Goal: Check status: Check status

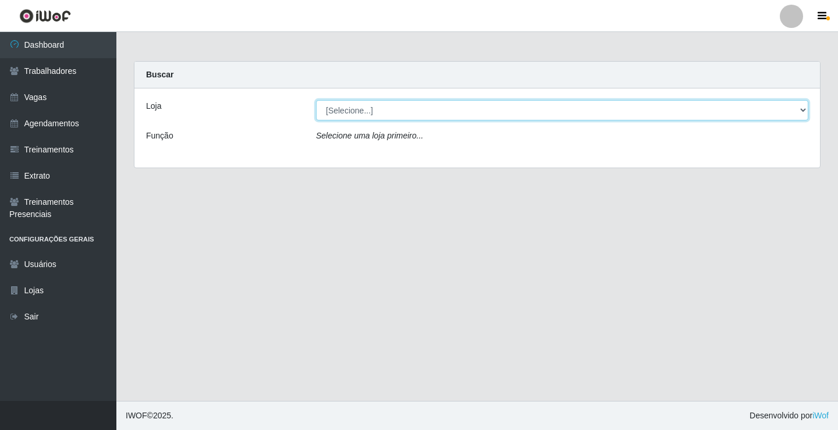
click at [407, 115] on select "[Selecione...] Edilicya Supermercado" at bounding box center [562, 110] width 492 height 20
select select "460"
click at [316, 100] on select "[Selecione...] Edilicya Supermercado" at bounding box center [562, 110] width 492 height 20
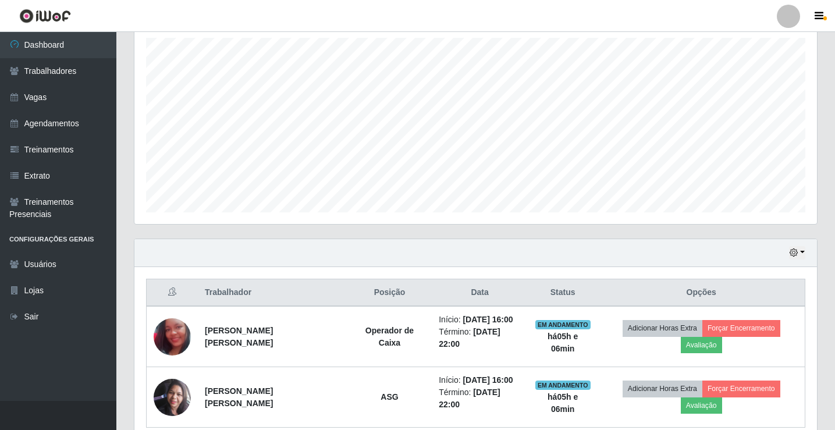
scroll to position [257, 0]
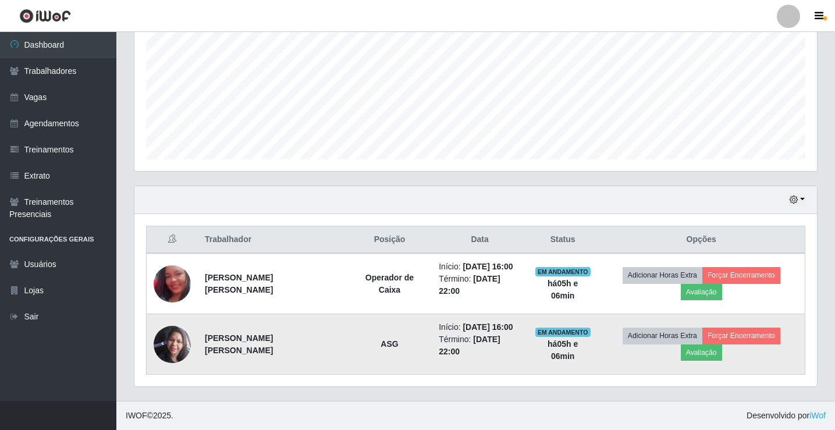
click at [173, 343] on img at bounding box center [172, 344] width 37 height 37
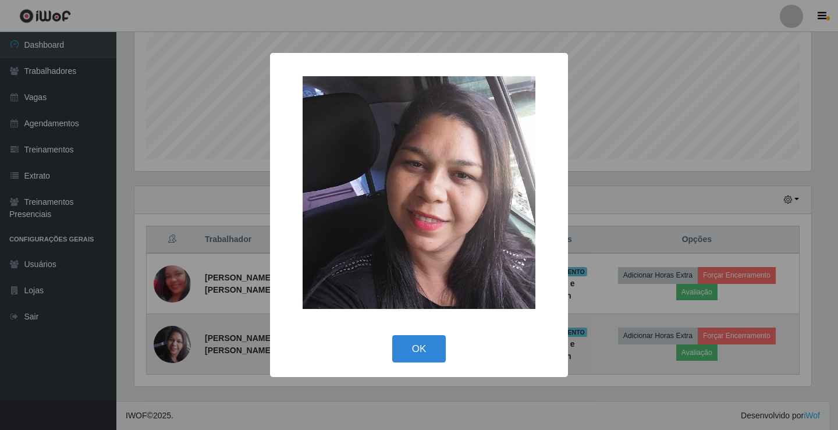
click at [172, 344] on div "× OK Cancel" at bounding box center [419, 215] width 838 height 430
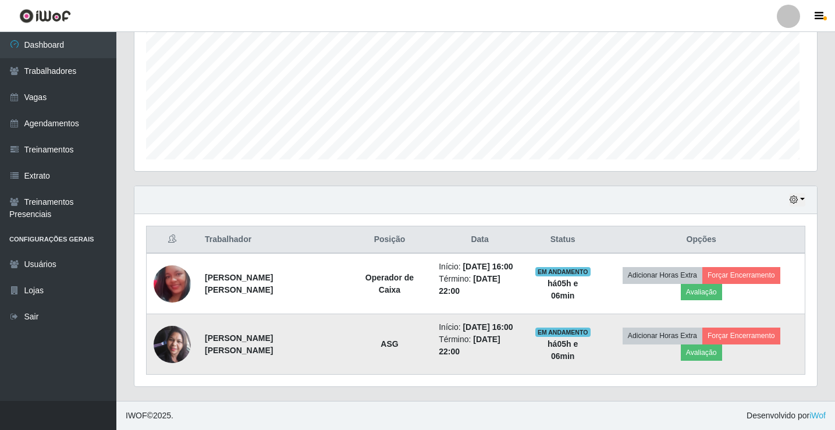
scroll to position [241, 682]
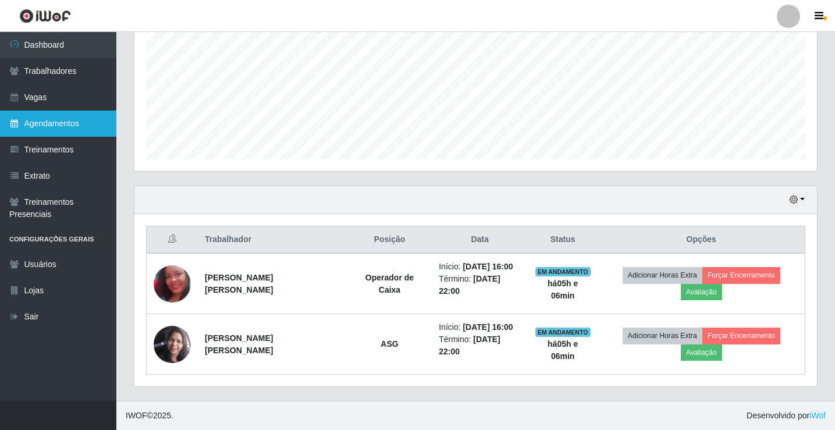
click at [58, 122] on link "Agendamentos" at bounding box center [58, 124] width 116 height 26
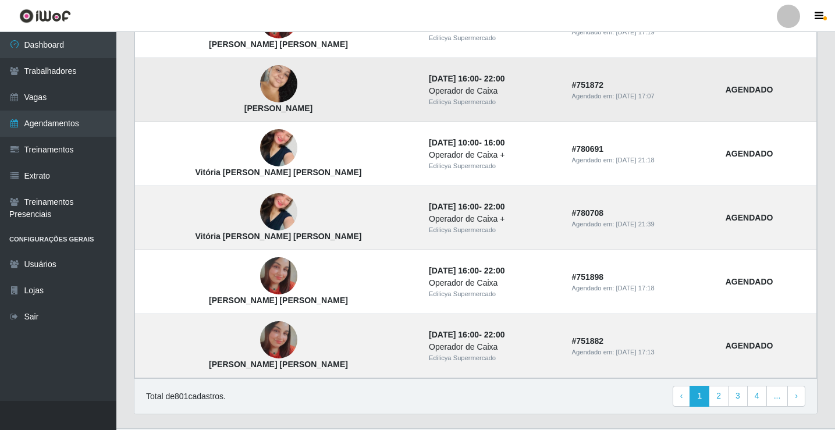
scroll to position [785, 0]
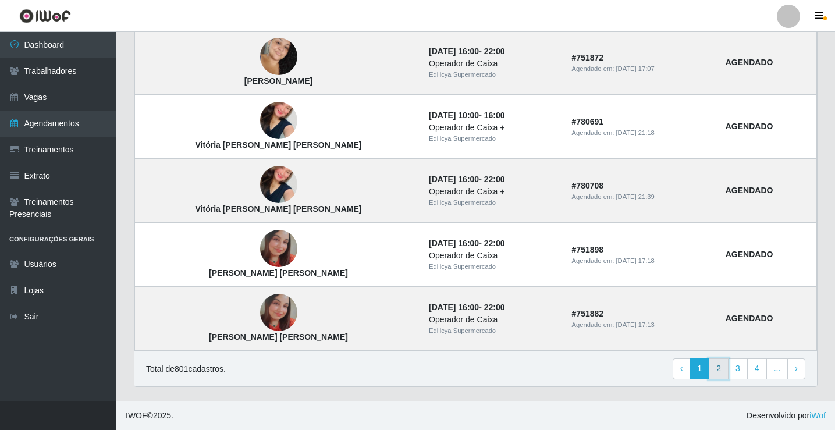
click at [718, 369] on link "2" at bounding box center [719, 368] width 20 height 21
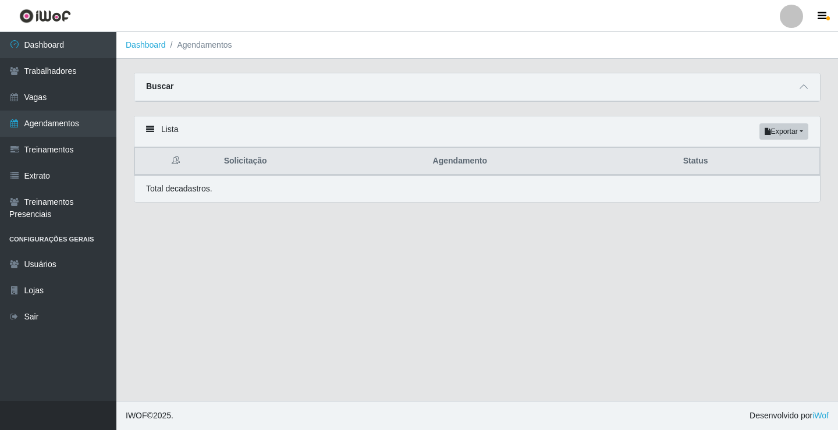
drag, startPoint x: 539, startPoint y: 302, endPoint x: 507, endPoint y: 273, distance: 43.2
click at [507, 273] on main "Dashboard Agendamentos Carregando... Buscar Início em Término em Status [Seleci…" at bounding box center [476, 216] width 721 height 369
click at [504, 272] on main "Dashboard Agendamentos Carregando... Buscar Início em Término em Status [Seleci…" at bounding box center [476, 216] width 721 height 369
click at [501, 272] on main "Dashboard Agendamentos Carregando... Buscar Início em Término em Status [Seleci…" at bounding box center [476, 216] width 721 height 369
click at [162, 130] on div "Lista Exportar PDF Excel" at bounding box center [476, 131] width 685 height 31
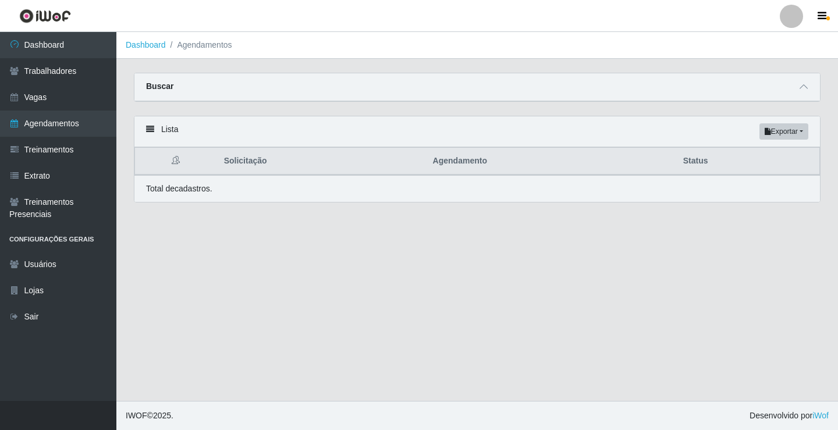
click at [166, 131] on div "Lista Exportar PDF Excel" at bounding box center [476, 131] width 685 height 31
click at [150, 133] on icon at bounding box center [150, 129] width 8 height 8
click at [236, 165] on th "Solicitação" at bounding box center [321, 161] width 209 height 27
drag, startPoint x: 271, startPoint y: 273, endPoint x: 266, endPoint y: 309, distance: 36.4
click at [270, 286] on main "Dashboard Agendamentos Carregando... Buscar Início em Término em Status [Seleci…" at bounding box center [476, 216] width 721 height 369
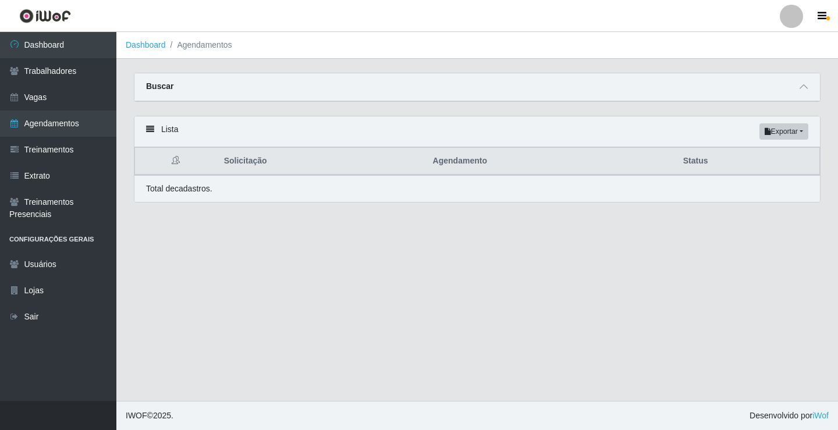
click at [269, 310] on main "Dashboard Agendamentos Carregando... Buscar Início em Término em Status [Seleci…" at bounding box center [476, 216] width 721 height 369
click at [67, 120] on link "Agendamentos" at bounding box center [58, 124] width 116 height 26
click at [33, 87] on link "Vagas" at bounding box center [58, 97] width 116 height 26
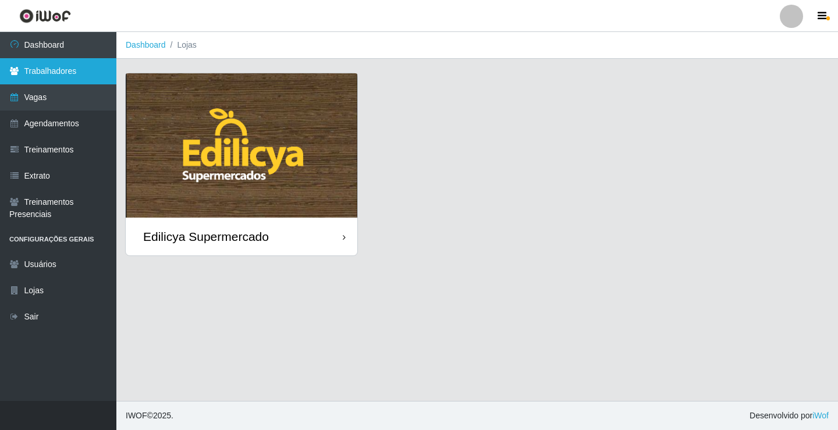
click at [38, 67] on link "Trabalhadores" at bounding box center [58, 71] width 116 height 26
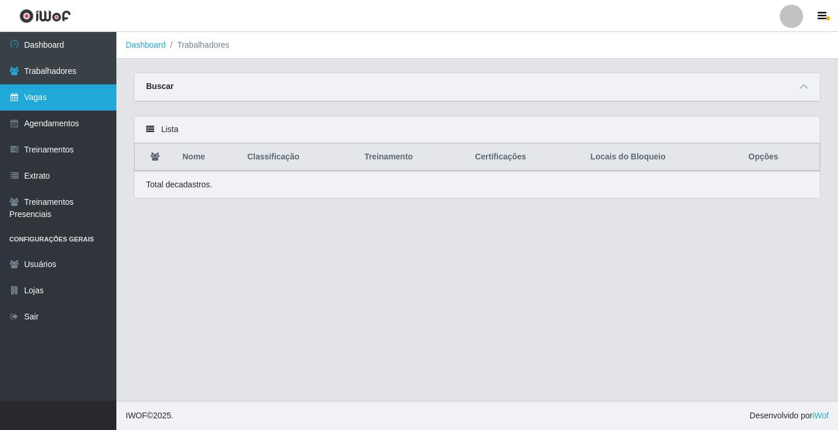
click at [48, 98] on link "Vagas" at bounding box center [58, 97] width 116 height 26
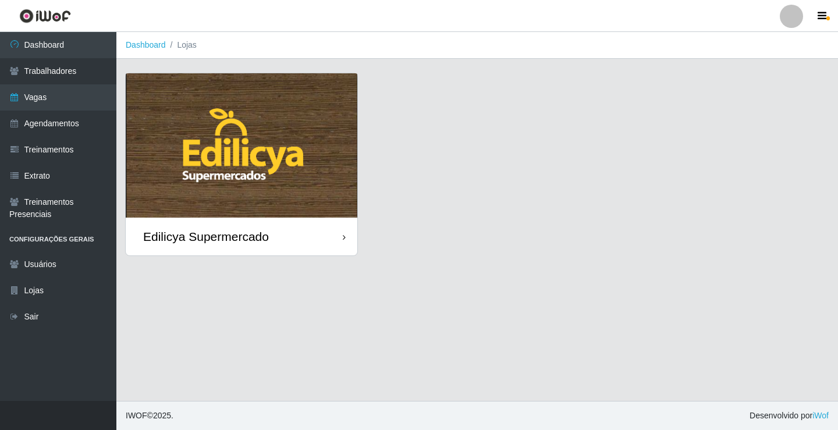
click at [346, 235] on div "Edilicya Supermercado" at bounding box center [242, 237] width 232 height 38
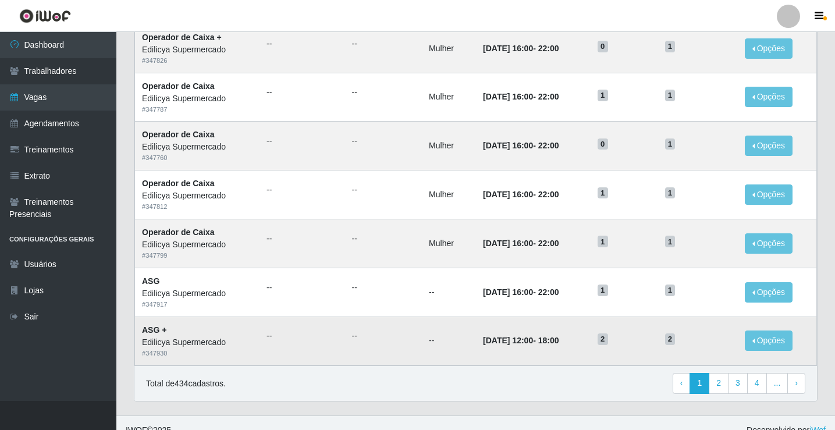
scroll to position [556, 0]
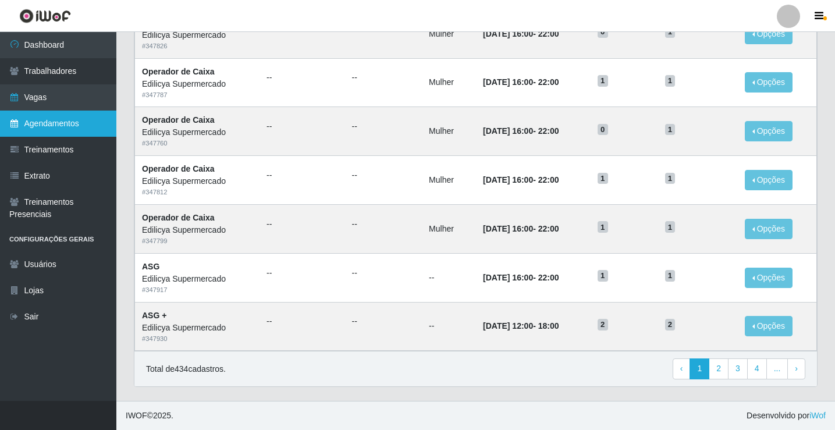
click at [84, 120] on link "Agendamentos" at bounding box center [58, 124] width 116 height 26
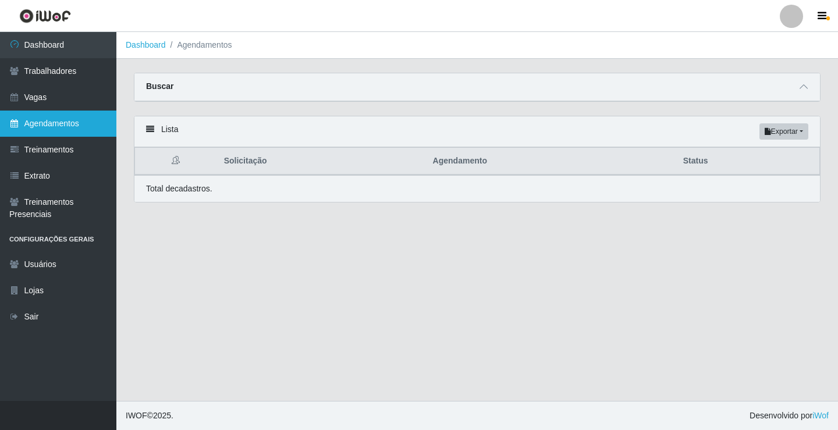
click at [84, 122] on link "Agendamentos" at bounding box center [58, 124] width 116 height 26
click at [81, 120] on link "Agendamentos" at bounding box center [58, 124] width 116 height 26
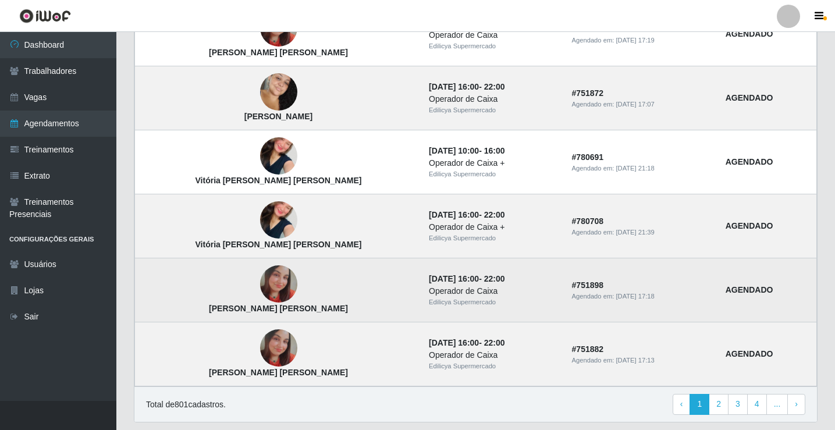
scroll to position [785, 0]
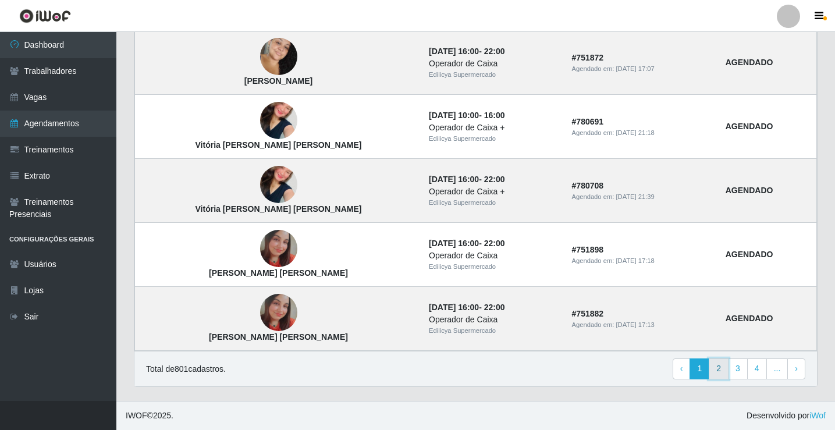
click at [718, 372] on link "2" at bounding box center [719, 368] width 20 height 21
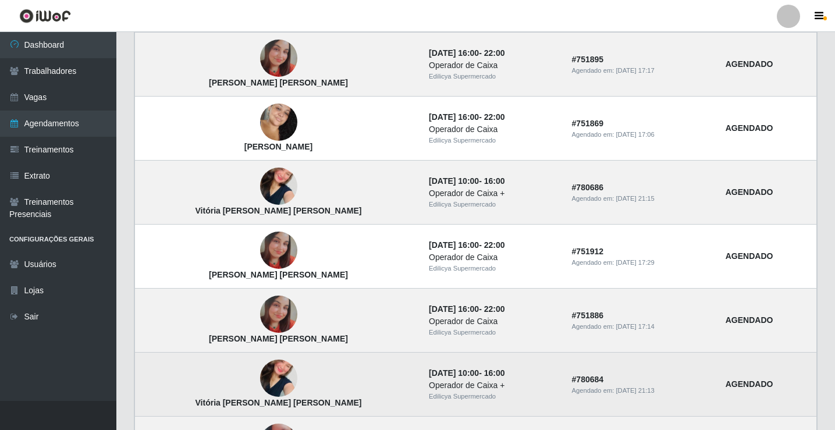
scroll to position [785, 0]
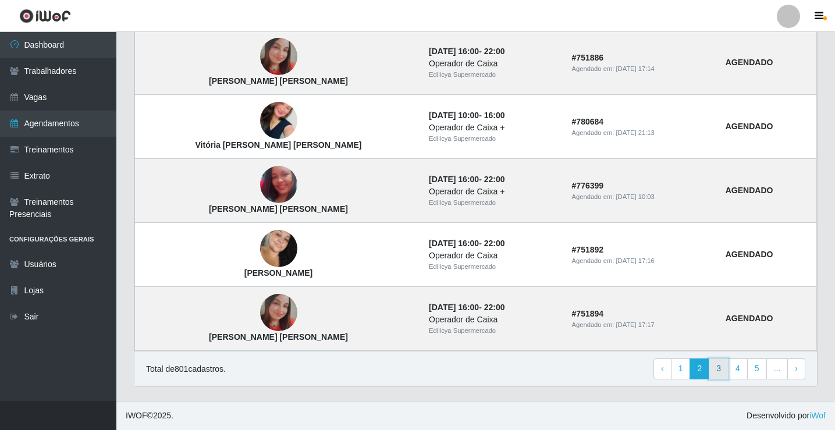
click at [721, 368] on link "3" at bounding box center [719, 368] width 20 height 21
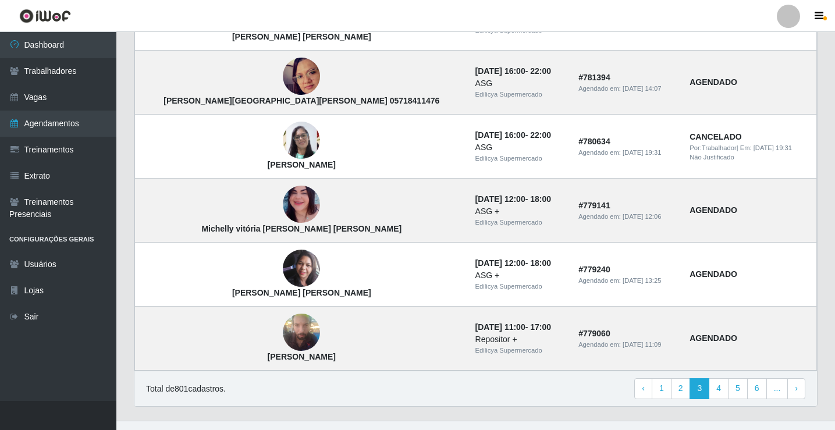
scroll to position [785, 0]
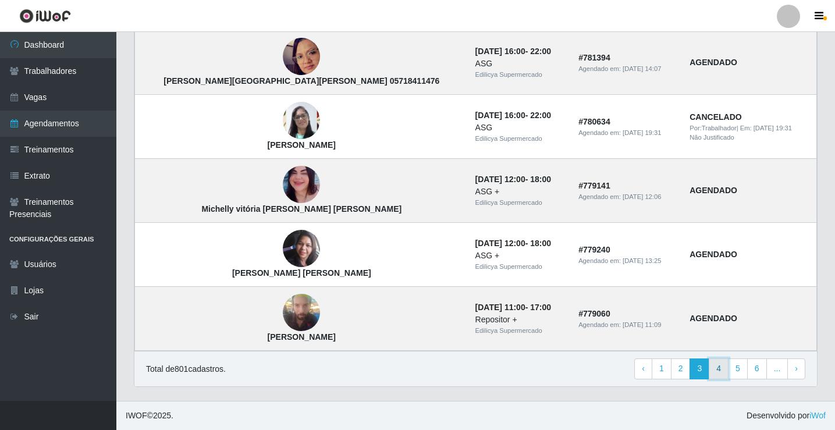
click at [718, 368] on link "4" at bounding box center [719, 368] width 20 height 21
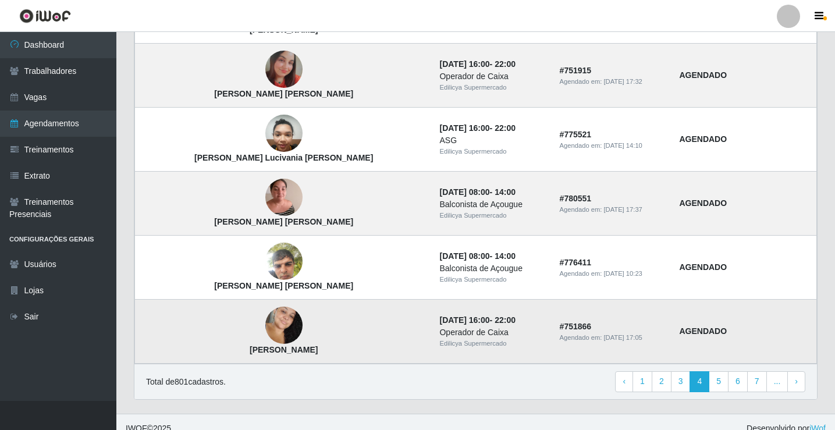
scroll to position [785, 0]
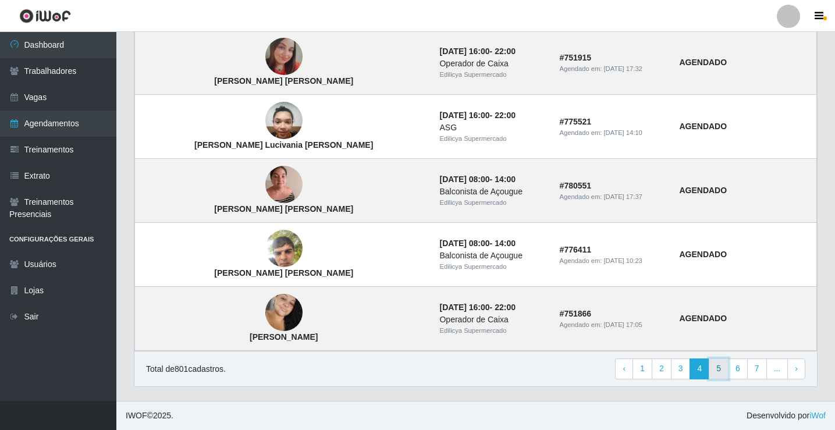
click at [722, 369] on link "5" at bounding box center [719, 368] width 20 height 21
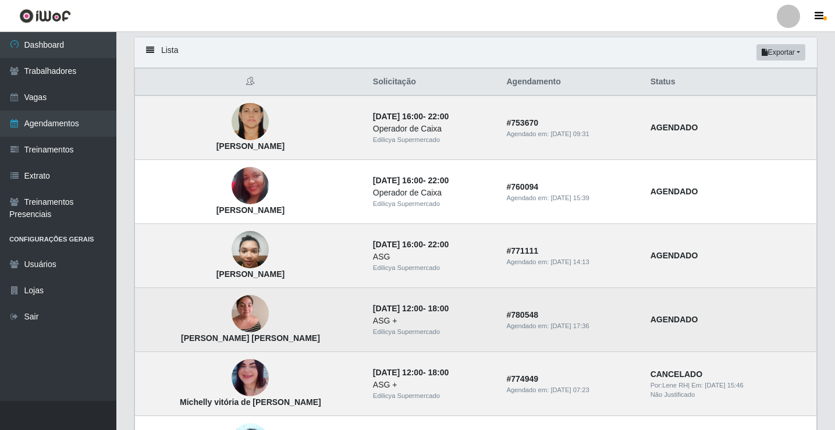
scroll to position [116, 0]
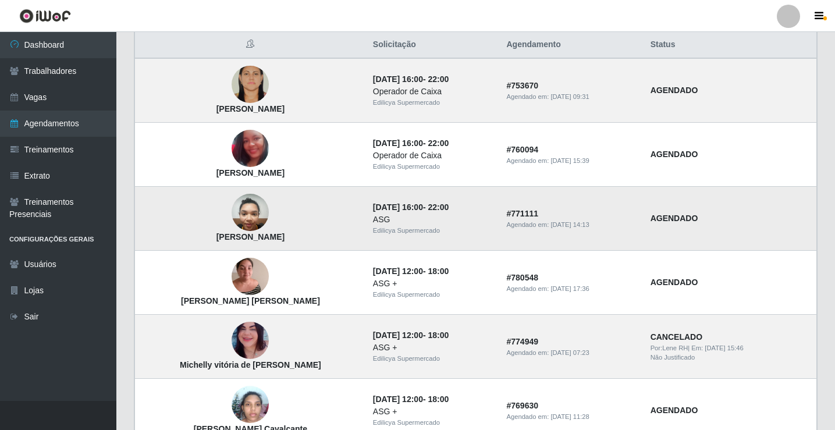
click at [664, 209] on td "AGENDADO" at bounding box center [729, 219] width 173 height 64
click at [662, 211] on td "AGENDADO" at bounding box center [729, 219] width 173 height 64
click at [649, 220] on td "AGENDADO" at bounding box center [729, 219] width 173 height 64
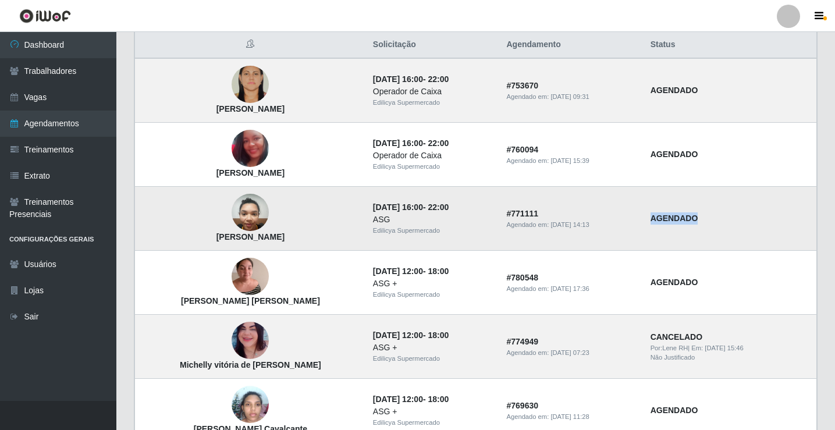
click at [249, 212] on img at bounding box center [250, 212] width 37 height 49
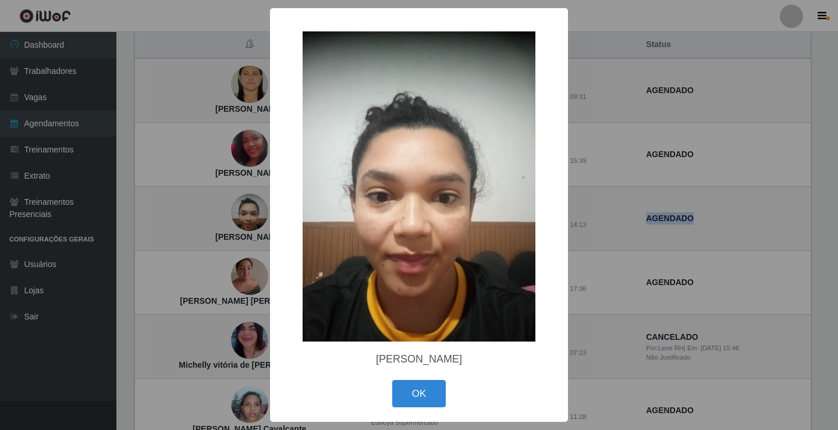
click at [250, 212] on div "× Maria Lucivania da Silva OK Cancel" at bounding box center [419, 215] width 838 height 430
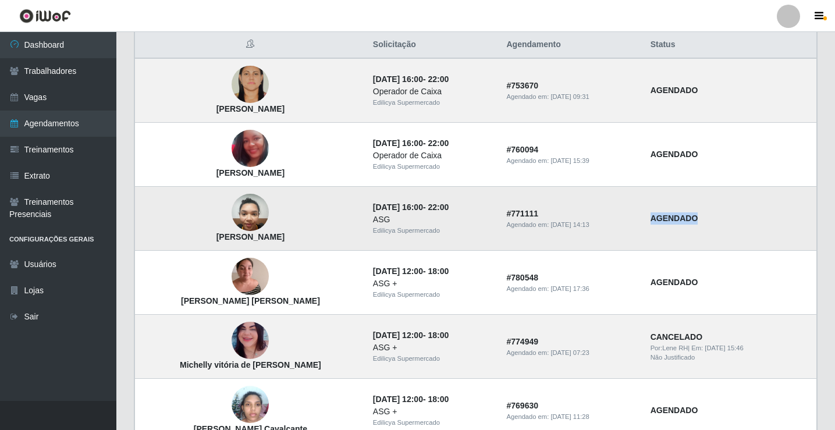
click at [252, 212] on img at bounding box center [250, 212] width 37 height 49
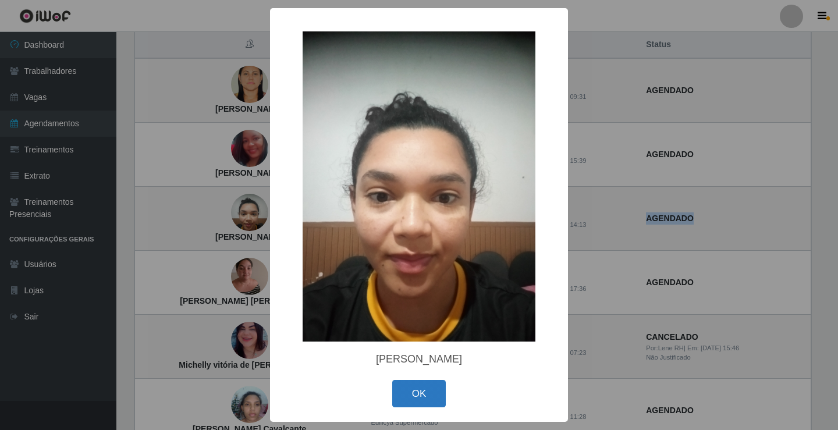
click at [431, 394] on button "OK" at bounding box center [419, 393] width 54 height 27
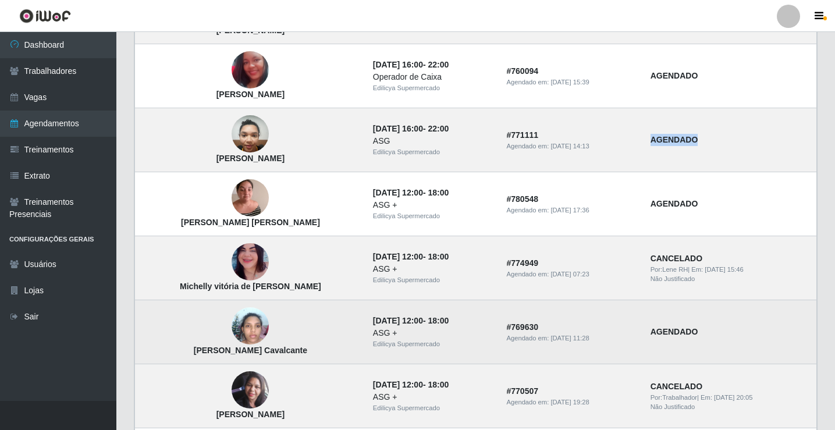
scroll to position [175, 0]
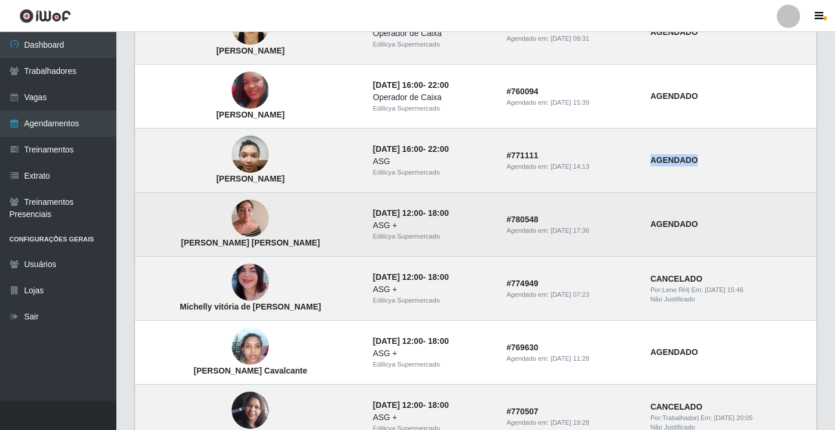
click at [252, 214] on img at bounding box center [250, 218] width 37 height 49
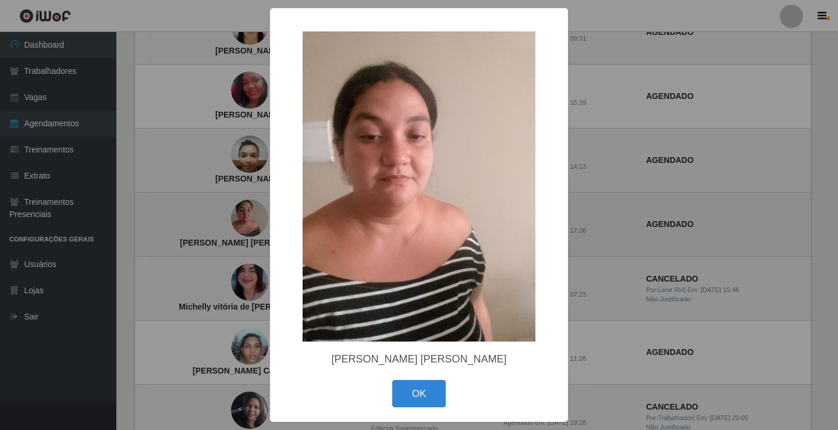
click at [252, 214] on div "× Andreia Altenkirch Sandri Barros Alves OK Cancel" at bounding box center [419, 215] width 838 height 430
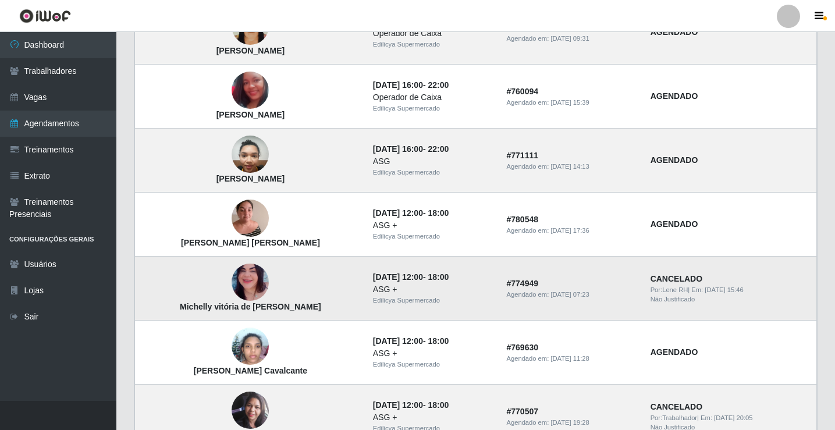
click at [278, 288] on td "Michelly vitória [PERSON_NAME] [PERSON_NAME]" at bounding box center [250, 289] width 231 height 64
click at [279, 287] on td "Michelly vitória [PERSON_NAME] [PERSON_NAME]" at bounding box center [250, 289] width 231 height 64
click at [280, 287] on td "Michelly vitória [PERSON_NAME] [PERSON_NAME]" at bounding box center [250, 289] width 231 height 64
click at [255, 286] on img at bounding box center [250, 282] width 37 height 83
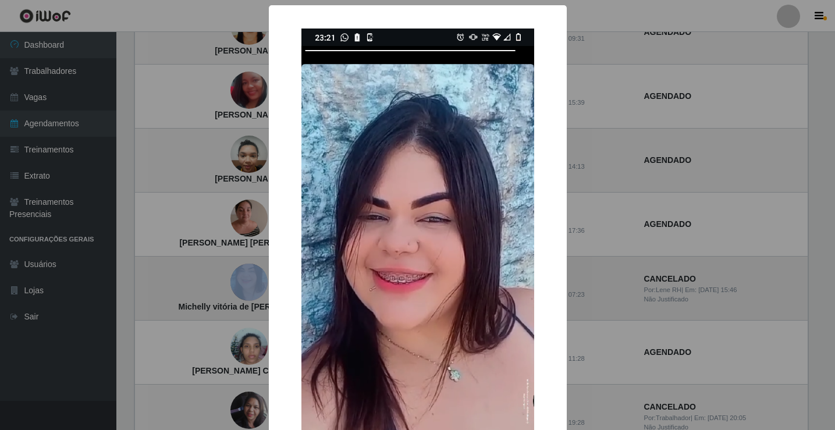
click at [255, 286] on div "× Michelly vitória de Souza Nóbrega OK Cancel" at bounding box center [417, 215] width 835 height 430
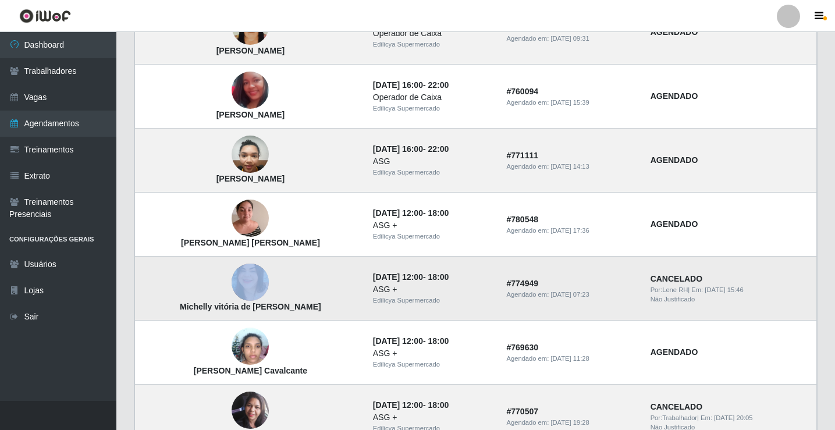
click at [251, 284] on img at bounding box center [250, 282] width 37 height 83
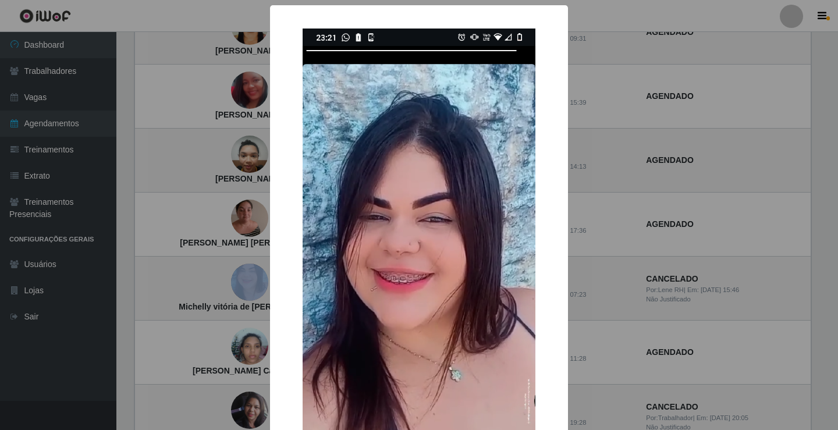
click at [353, 104] on img at bounding box center [419, 287] width 233 height 517
click at [223, 289] on div "× Michelly vitória de Souza Nóbrega OK Cancel" at bounding box center [419, 215] width 838 height 430
